Goal: Information Seeking & Learning: Learn about a topic

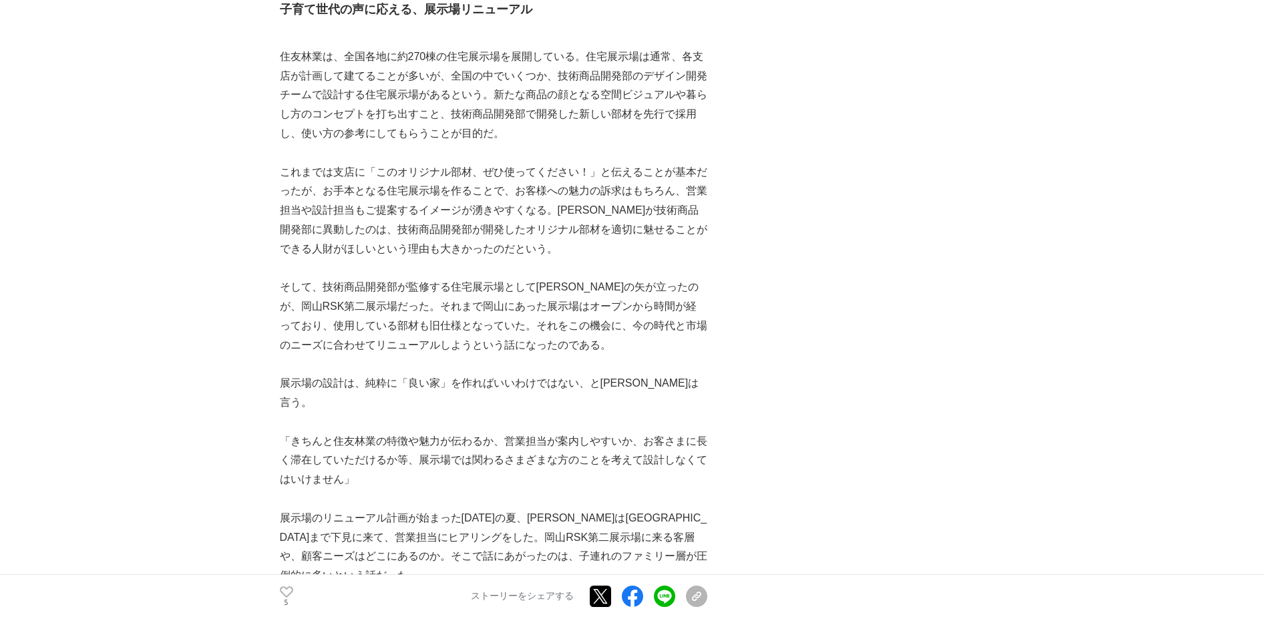
scroll to position [2592, 0]
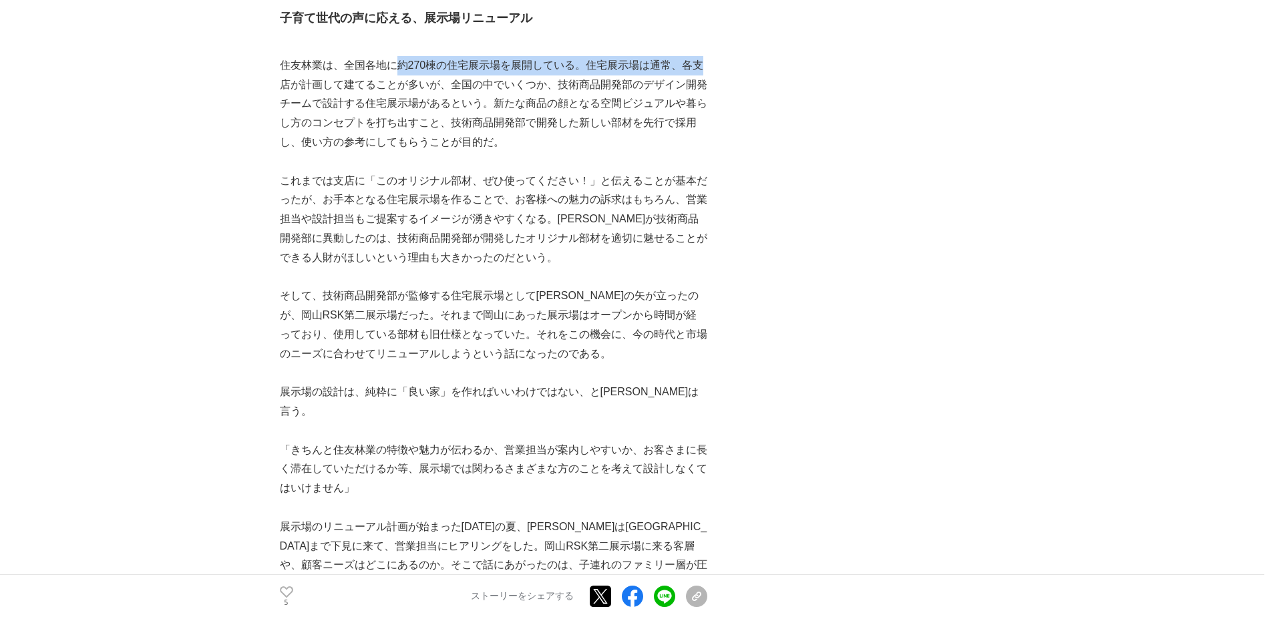
drag, startPoint x: 396, startPoint y: 41, endPoint x: 706, endPoint y: 54, distance: 310.9
click at [706, 56] on p "住友林業は、全国各地に約270棟の住宅展示場を展開している。住宅展示場は通常、各支店が計画して建てることが多いが、全国の中でいくつか、技術商品開発部のデザイン…" at bounding box center [494, 104] width 428 height 96
drag, startPoint x: 706, startPoint y: 54, endPoint x: 706, endPoint y: 108, distance: 54.1
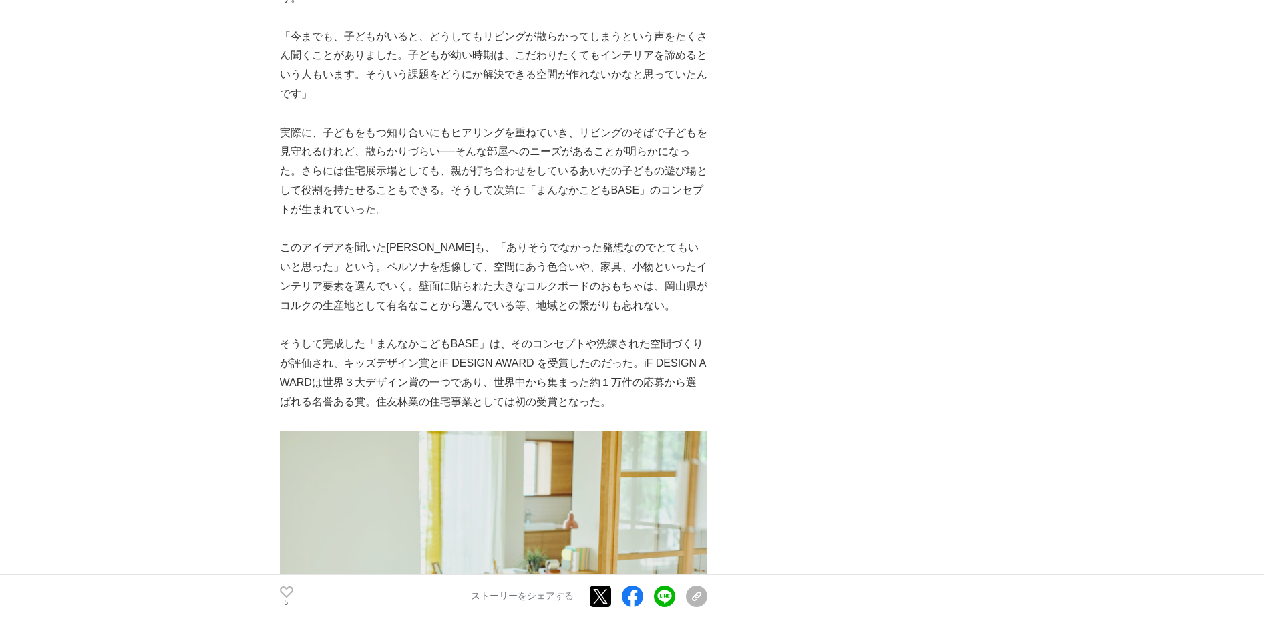
scroll to position [4444, 0]
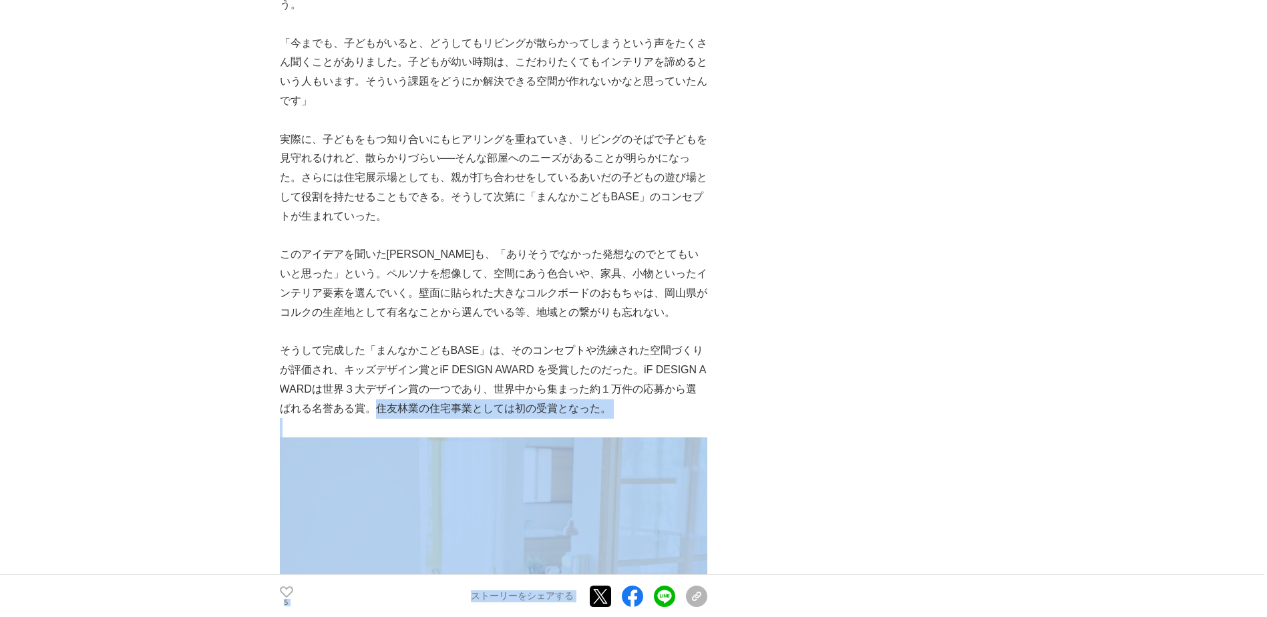
drag, startPoint x: 379, startPoint y: 311, endPoint x: 717, endPoint y: 315, distance: 337.4
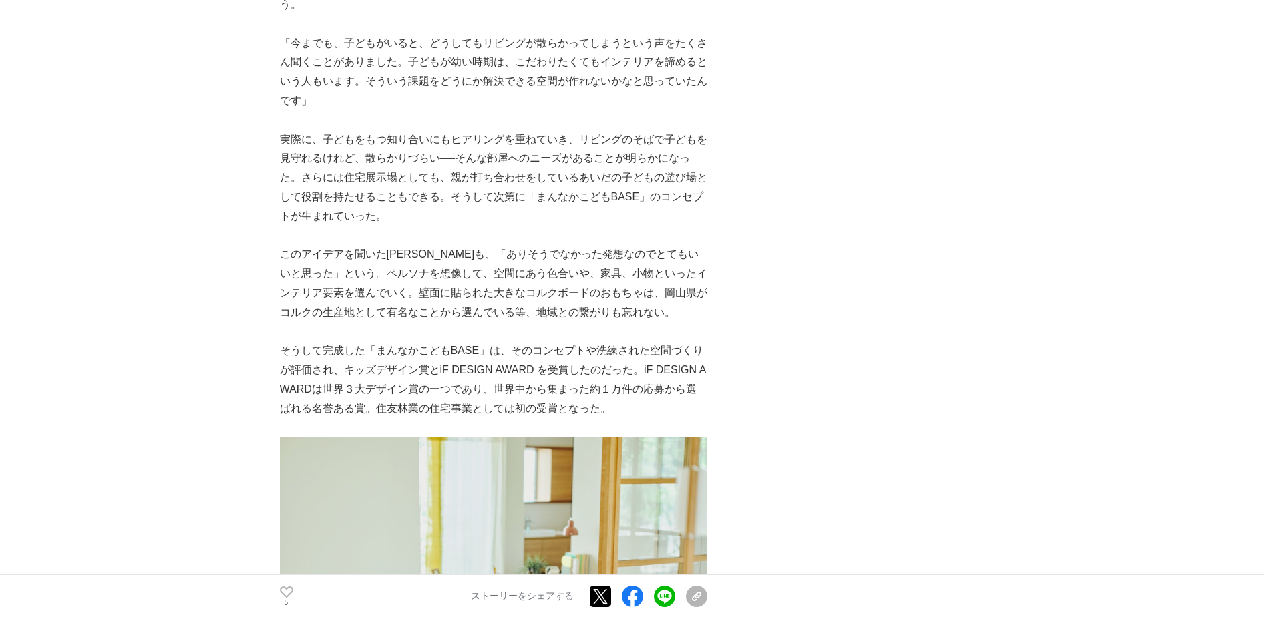
drag, startPoint x: 717, startPoint y: 315, endPoint x: 651, endPoint y: 287, distance: 71.0
click at [651, 341] on p "そうして完成した「まんなかこどもBASE」は、そのコンセプトや洗練された空間づくりが評価され、キッズデザイン賞とiF DESIGN AWARD を受賞したのだ…" at bounding box center [494, 379] width 428 height 77
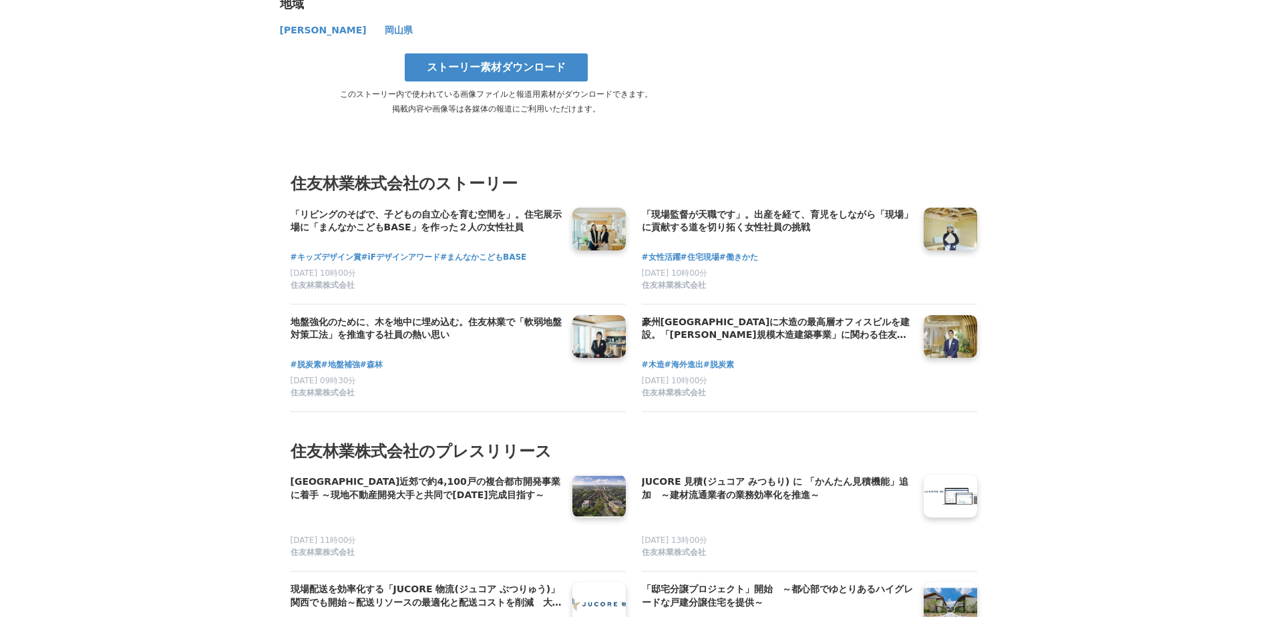
scroll to position [7315, 0]
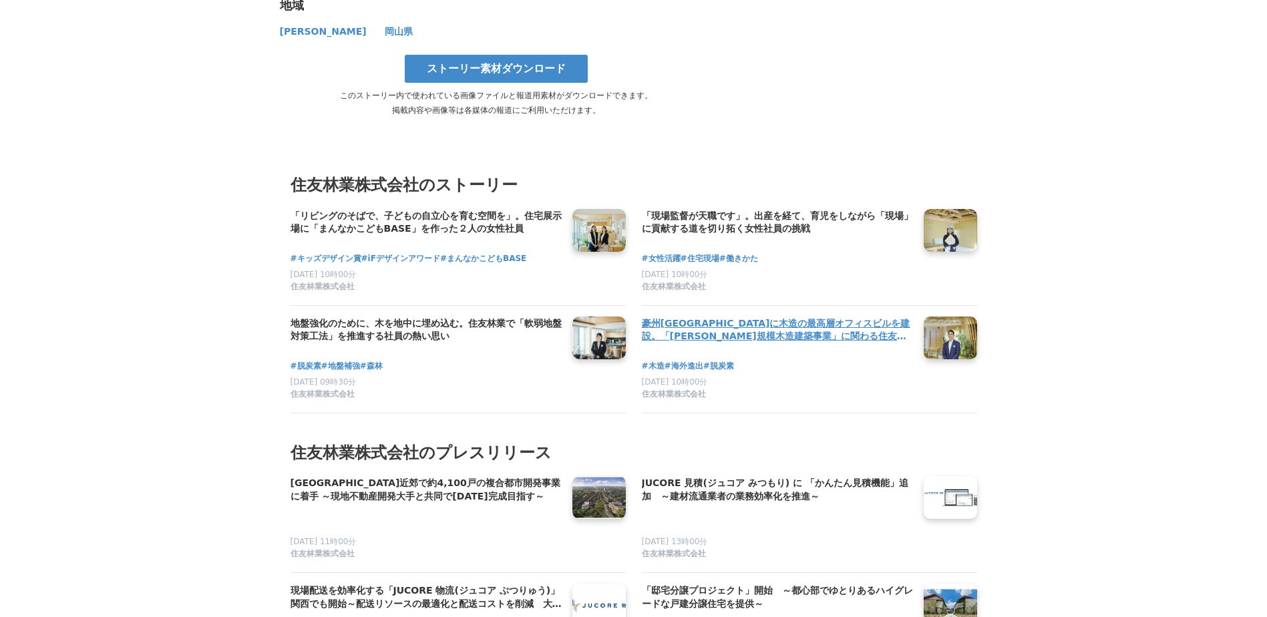
click at [766, 317] on h4 "豪州[GEOGRAPHIC_DATA]に木造の最高層オフィスビルを建設。「[PERSON_NAME]規模木造建築事業」に関わる住友林業社員のキャリアと展望" at bounding box center [777, 330] width 271 height 27
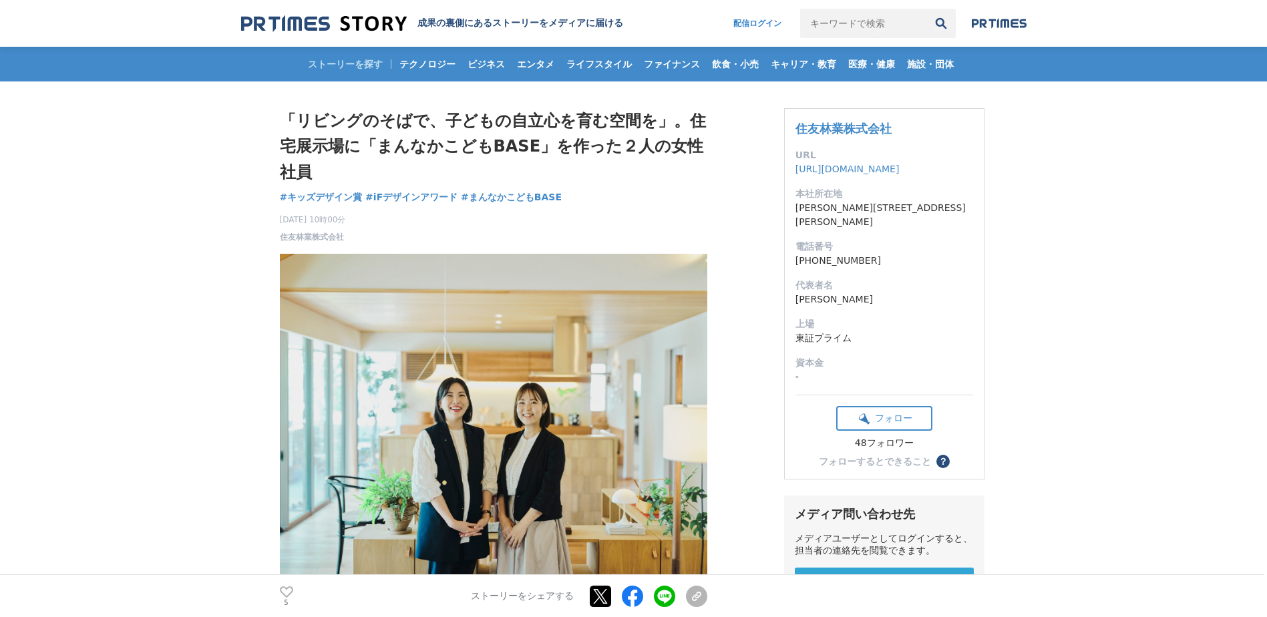
scroll to position [0, 0]
